Goal: Transaction & Acquisition: Purchase product/service

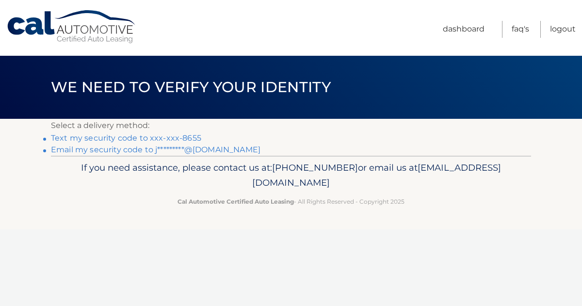
click at [171, 134] on link "Text my security code to xxx-xxx-8655" at bounding box center [126, 137] width 150 height 9
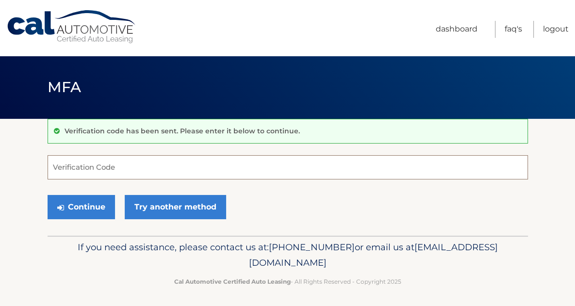
click at [148, 161] on input "Verification Code" at bounding box center [288, 167] width 480 height 24
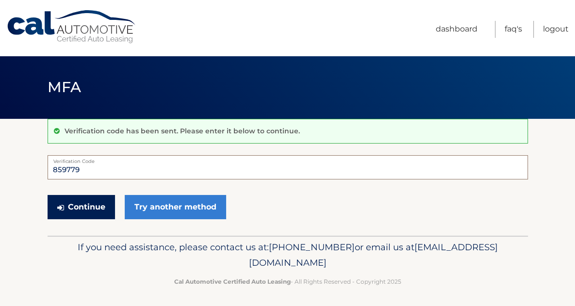
type input "859779"
click at [88, 210] on button "Continue" at bounding box center [81, 207] width 67 height 24
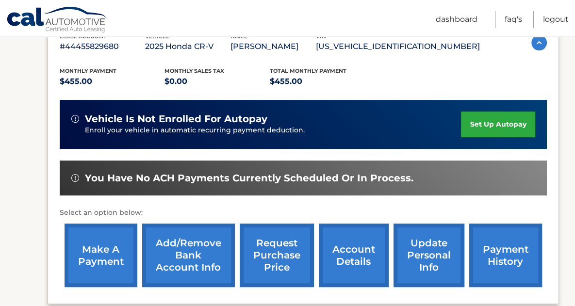
scroll to position [194, 0]
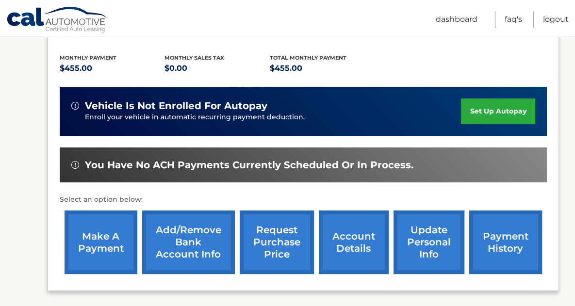
click at [107, 239] on link "make a payment" at bounding box center [101, 242] width 73 height 64
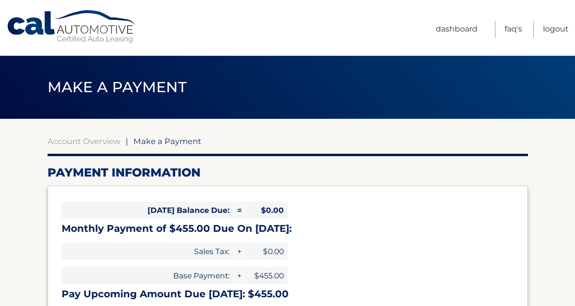
select select "ZDE0YzExYzYtYzZlZC00NmEyLWJjMjMtNDRiNzIzNTg2ZWU3"
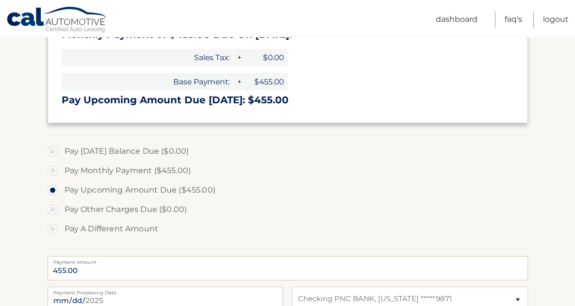
scroll to position [243, 0]
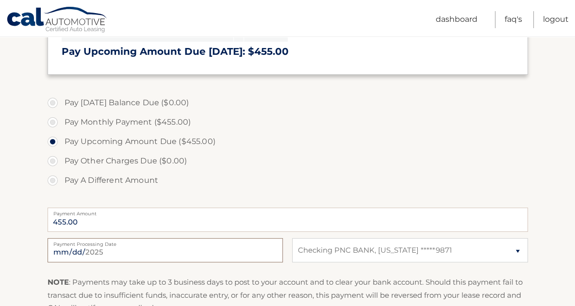
click at [251, 253] on input "2025-09-10" at bounding box center [165, 250] width 235 height 24
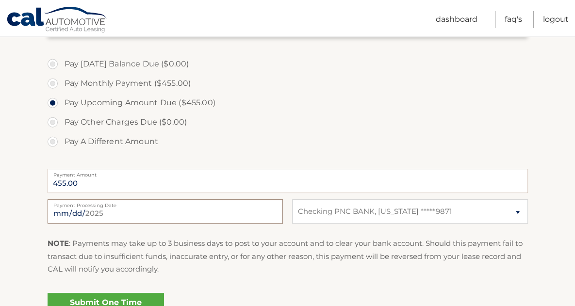
scroll to position [290, 0]
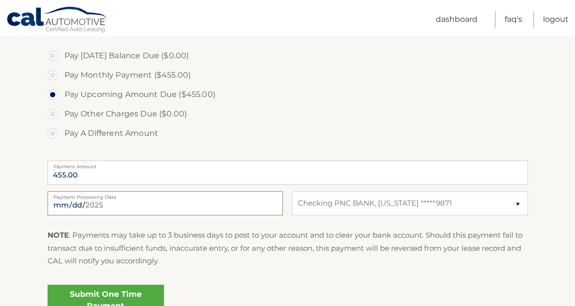
click at [224, 200] on input "2025-09-10" at bounding box center [165, 203] width 235 height 24
type input "2025-09-16"
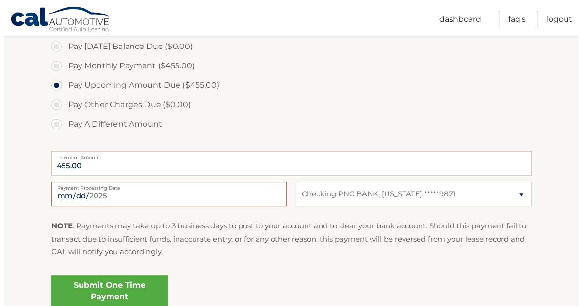
scroll to position [338, 0]
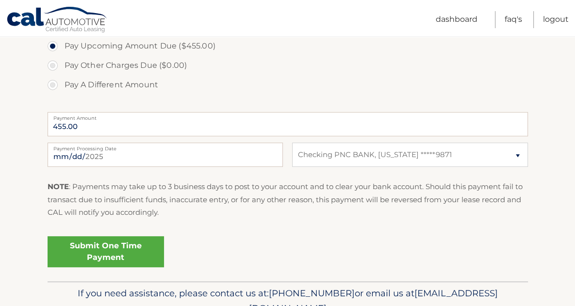
click at [85, 252] on link "Submit One Time Payment" at bounding box center [106, 251] width 116 height 31
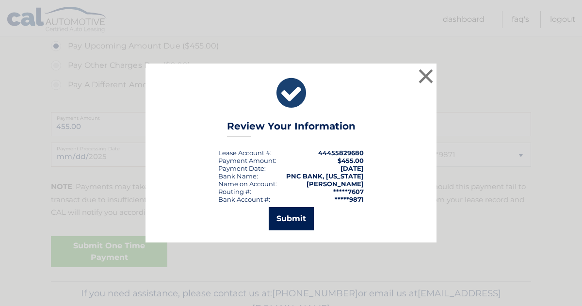
click at [291, 217] on button "Submit" at bounding box center [291, 218] width 45 height 23
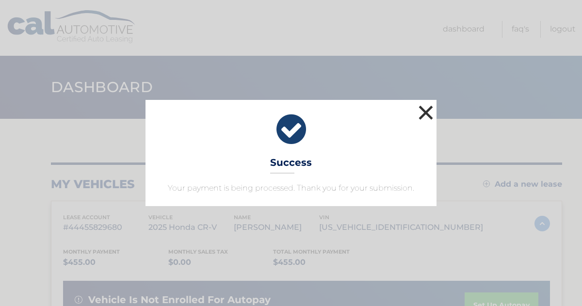
click at [427, 110] on button "×" at bounding box center [425, 112] width 19 height 19
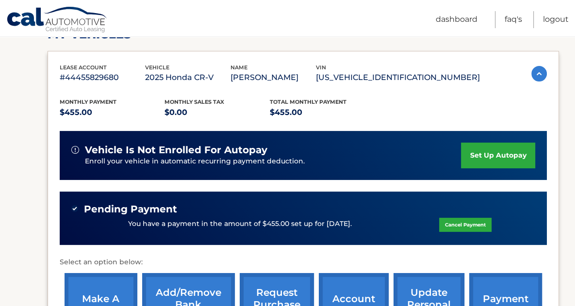
scroll to position [97, 0]
